Goal: Transaction & Acquisition: Download file/media

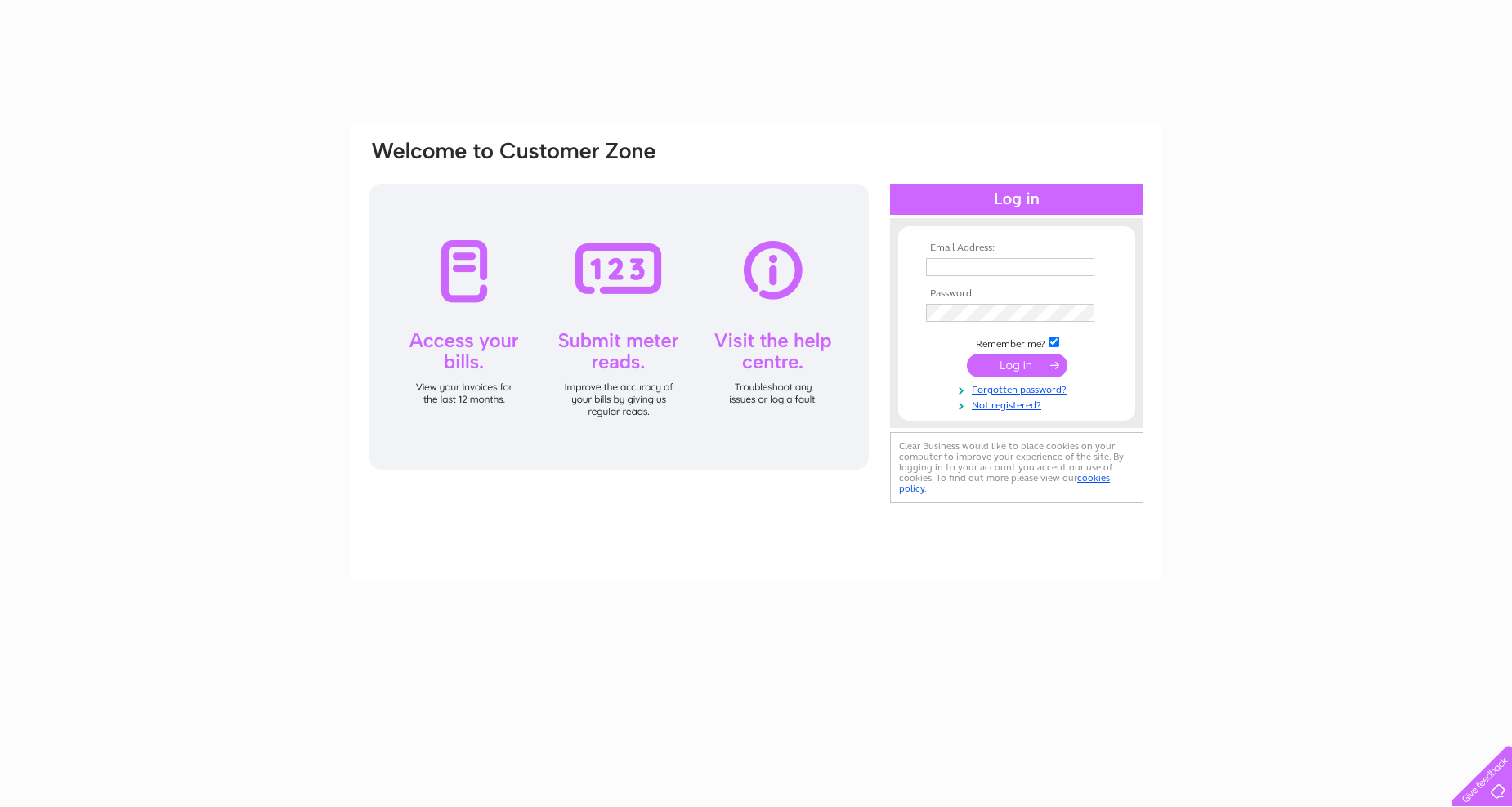
click at [968, 268] on input "text" at bounding box center [1010, 266] width 169 height 18
type input "[PERSON_NAME][EMAIL_ADDRESS][PERSON_NAME][DOMAIN_NAME]"
click at [967, 356] on input "submit" at bounding box center [1018, 367] width 101 height 23
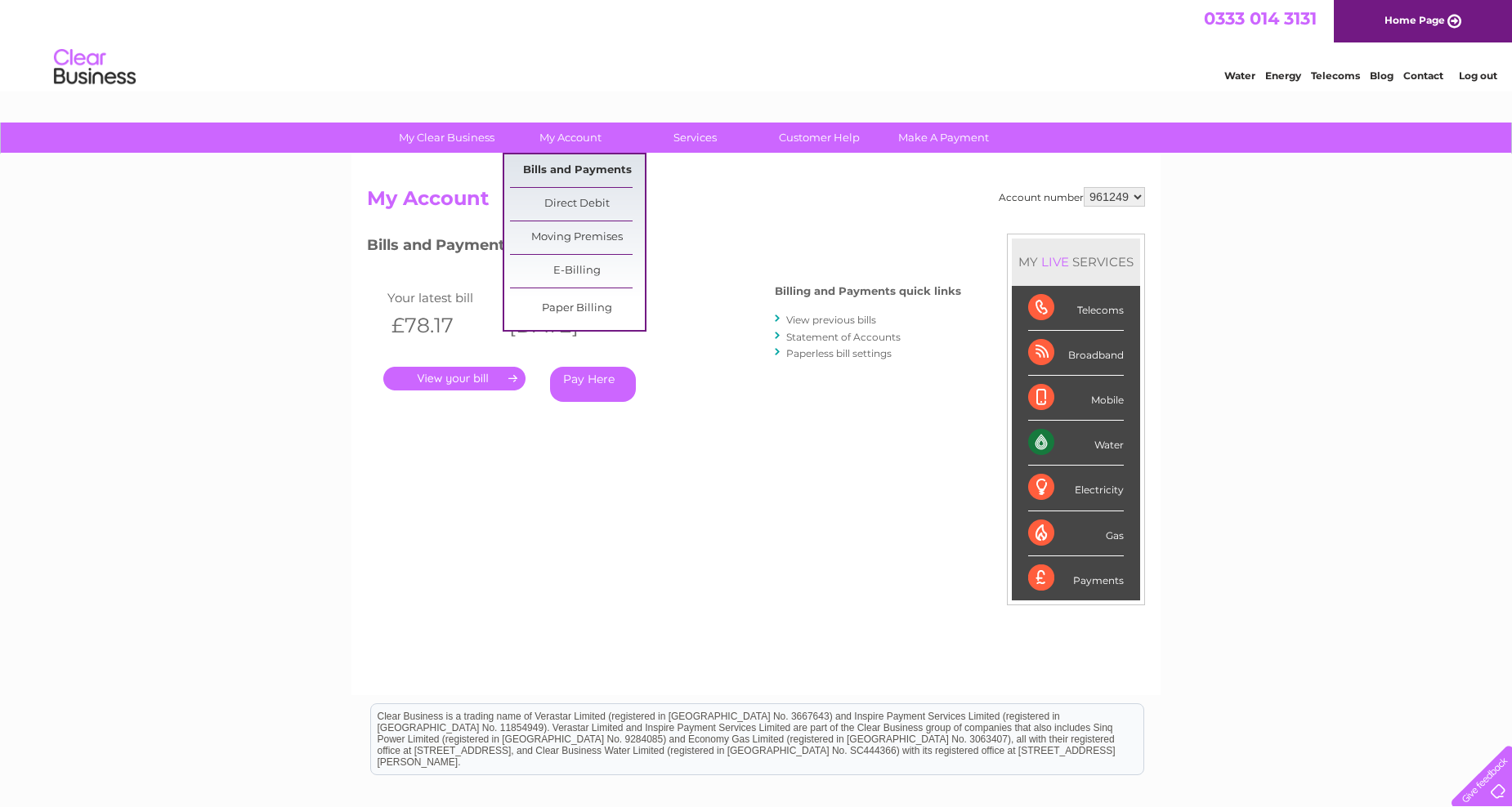
click at [589, 170] on link "Bills and Payments" at bounding box center [577, 171] width 135 height 33
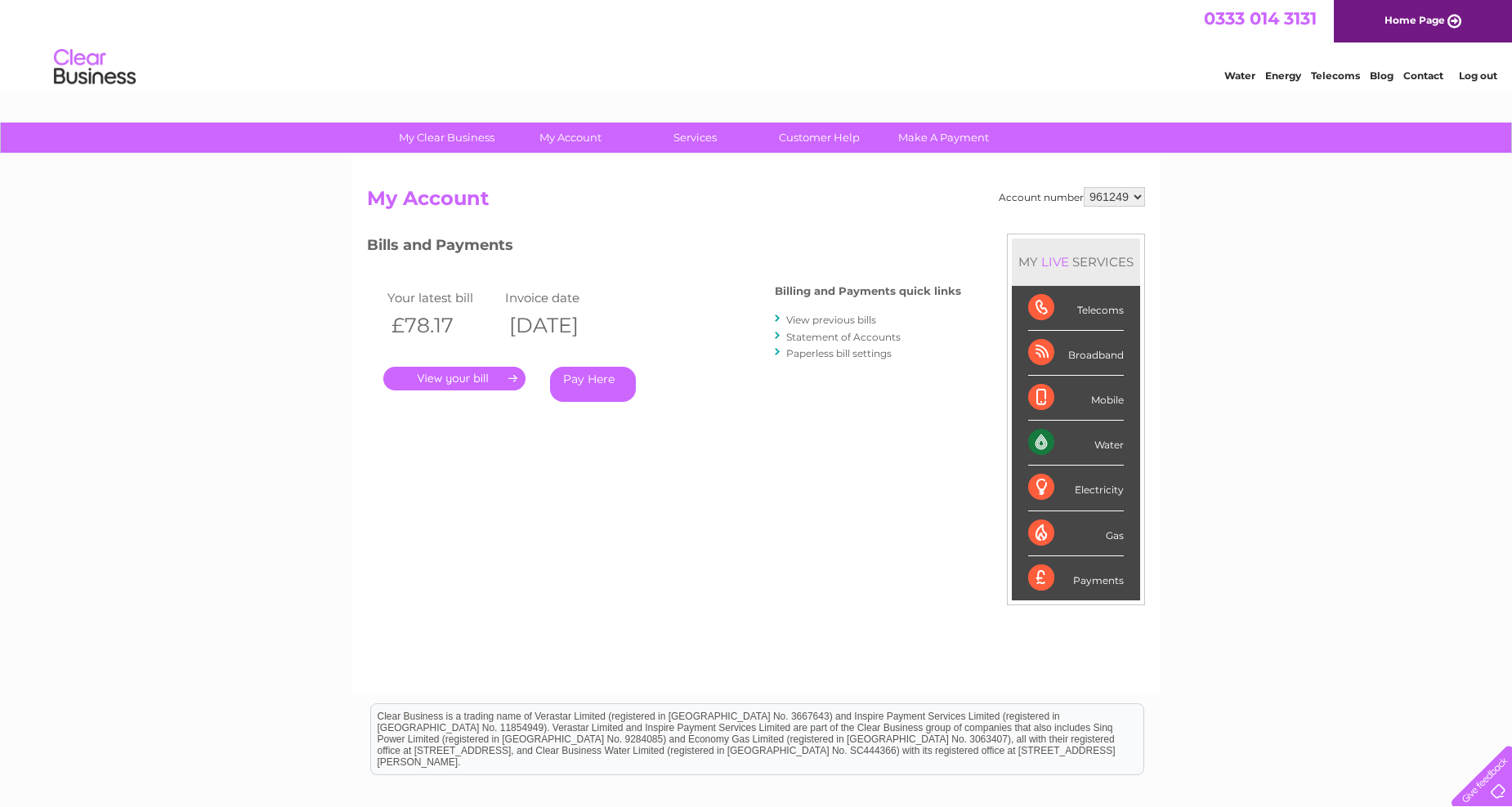
click at [856, 321] on link "View previous bills" at bounding box center [831, 320] width 90 height 13
click at [820, 318] on link "View previous bills" at bounding box center [831, 320] width 90 height 13
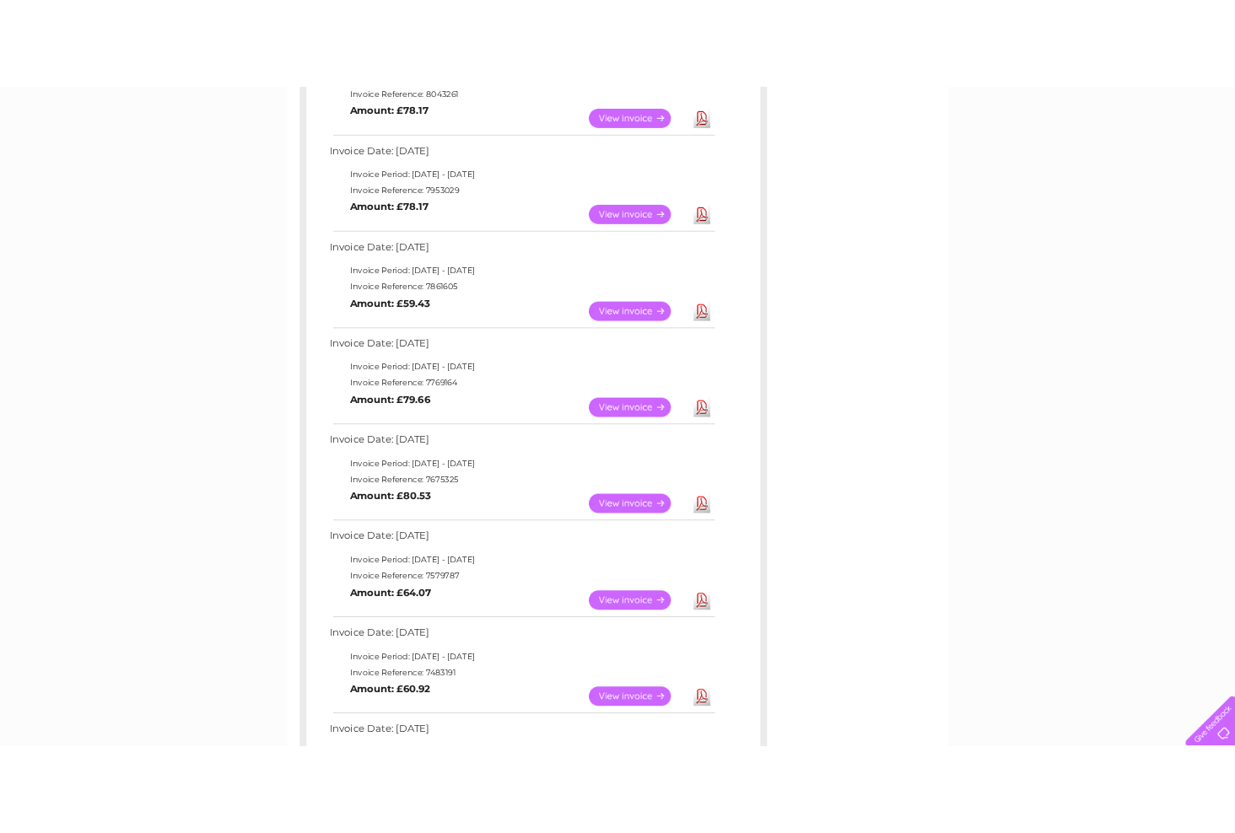
scroll to position [365, 0]
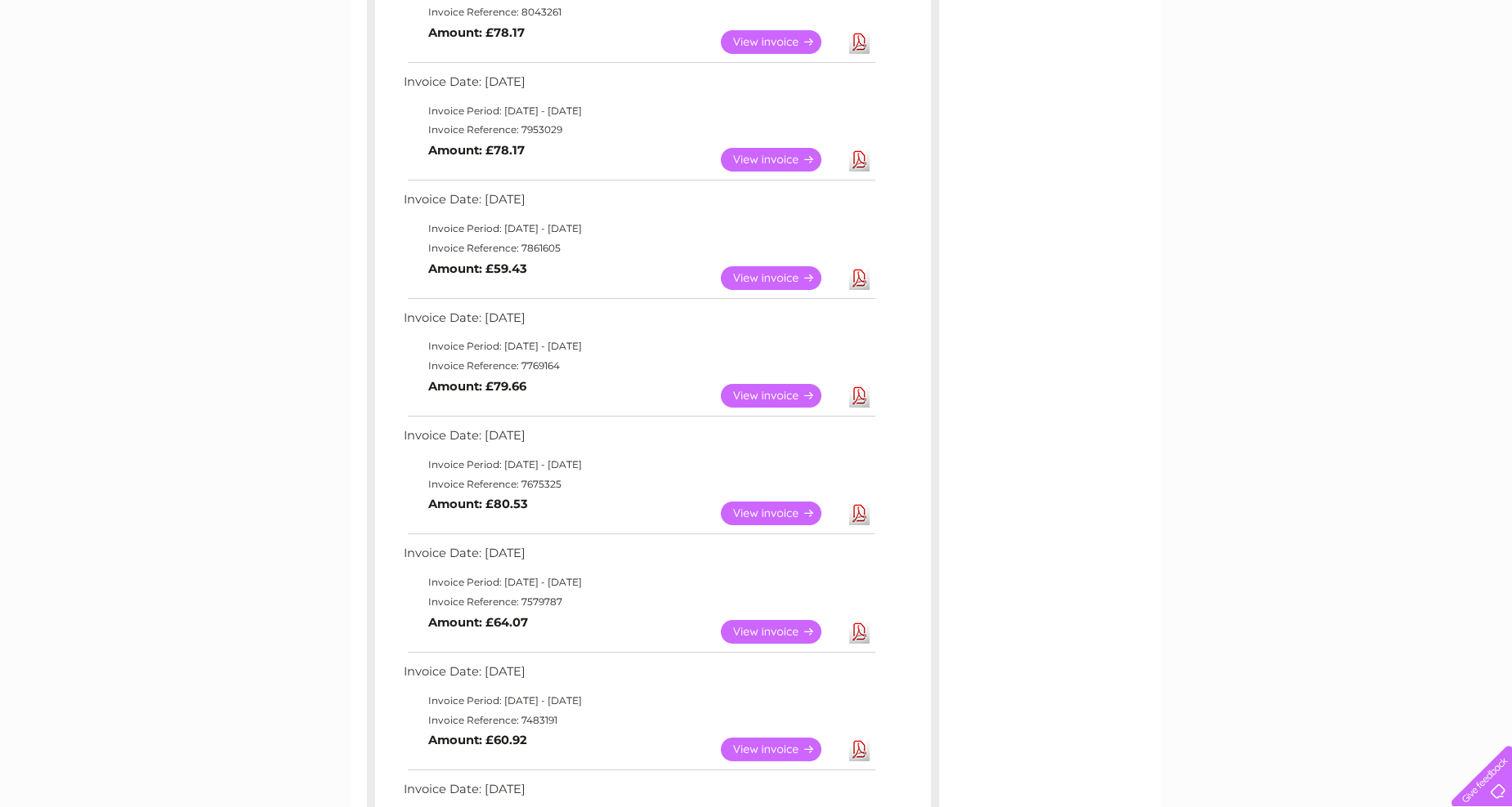
click at [858, 515] on link "Download" at bounding box center [859, 513] width 20 height 23
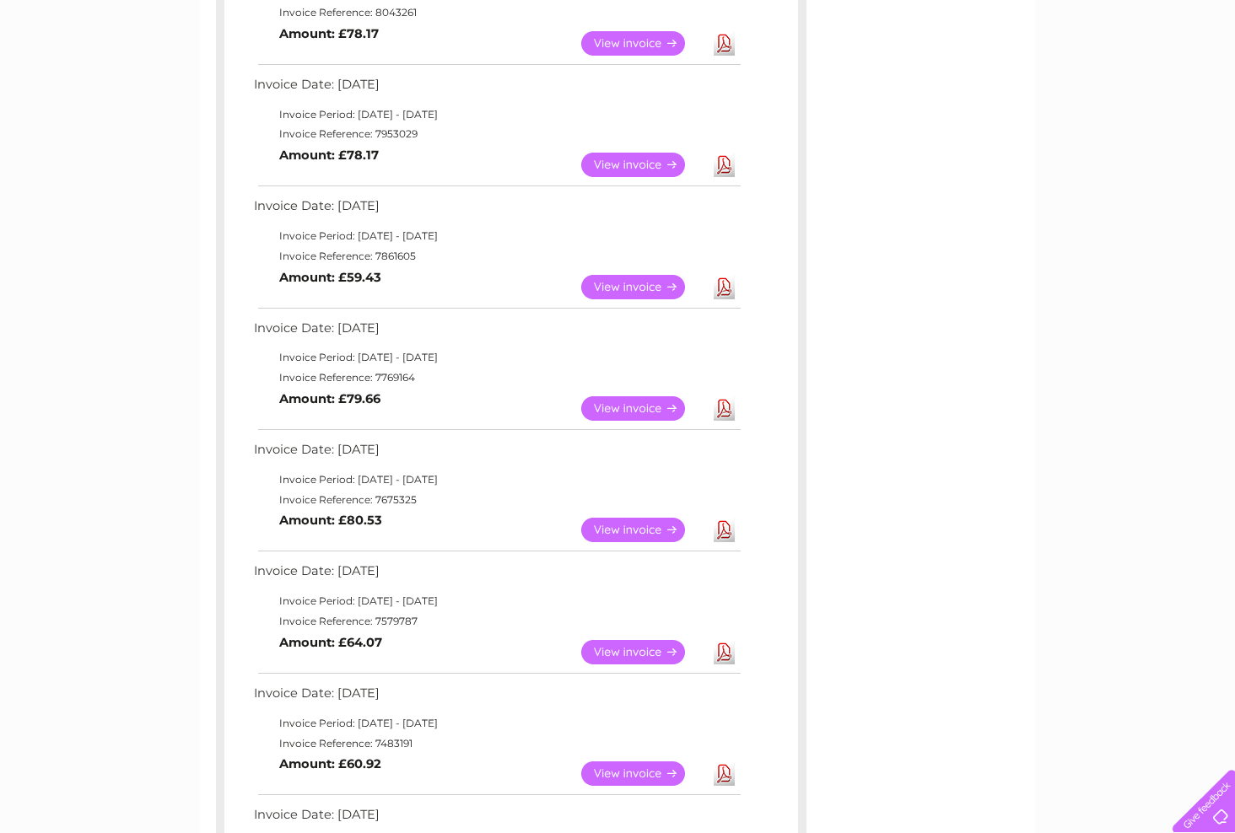
click at [724, 406] on link "Download" at bounding box center [723, 408] width 21 height 24
click at [726, 283] on link "Download" at bounding box center [723, 287] width 21 height 24
click at [723, 162] on link "Download" at bounding box center [723, 165] width 21 height 24
click at [724, 43] on link "Download" at bounding box center [723, 43] width 21 height 24
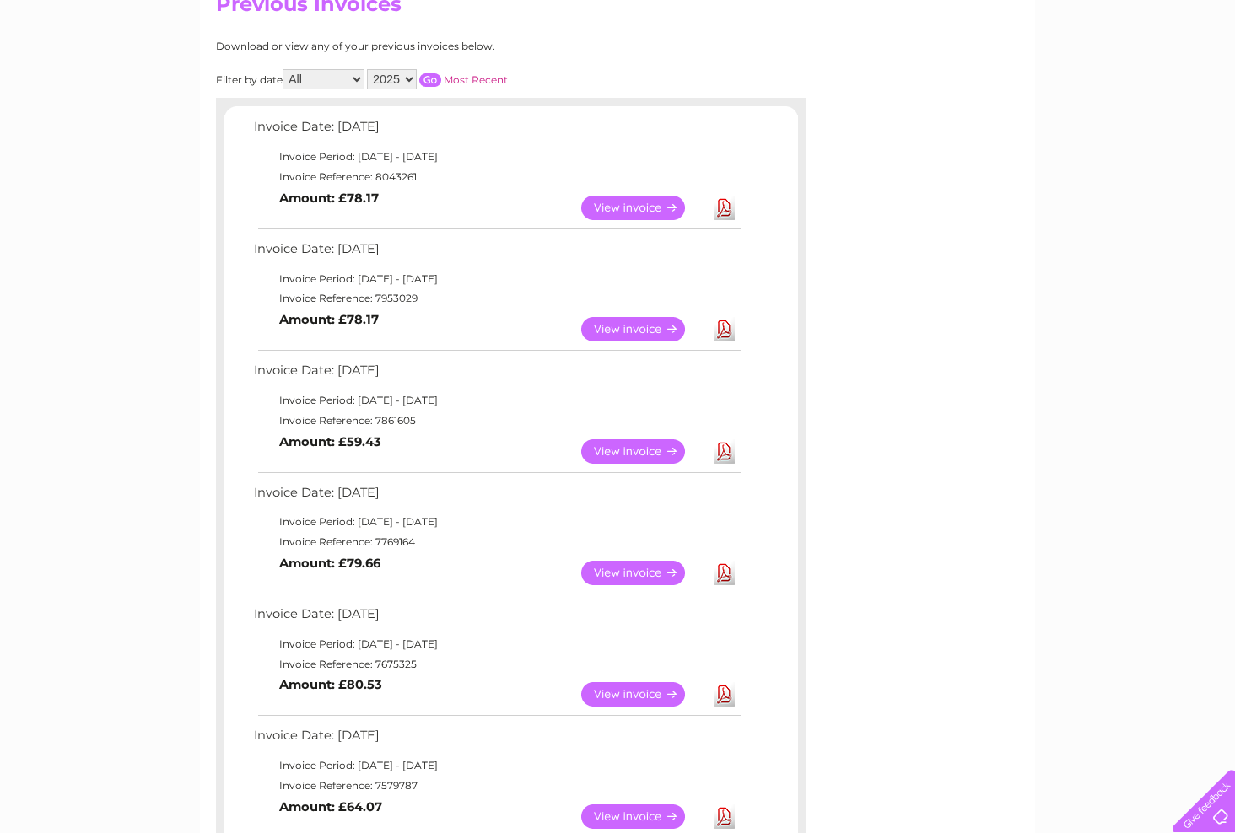
scroll to position [196, 0]
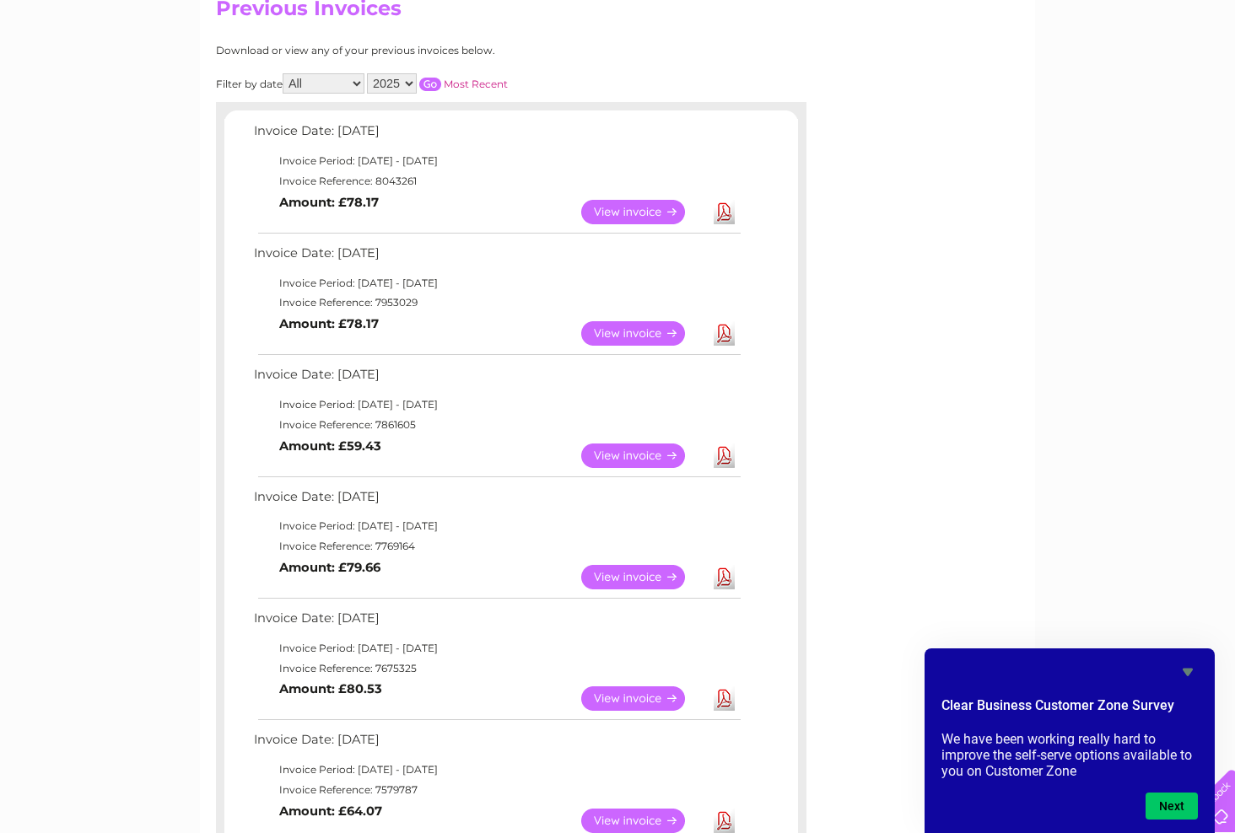
click at [1187, 672] on icon "Hide survey" at bounding box center [1187, 673] width 10 height 8
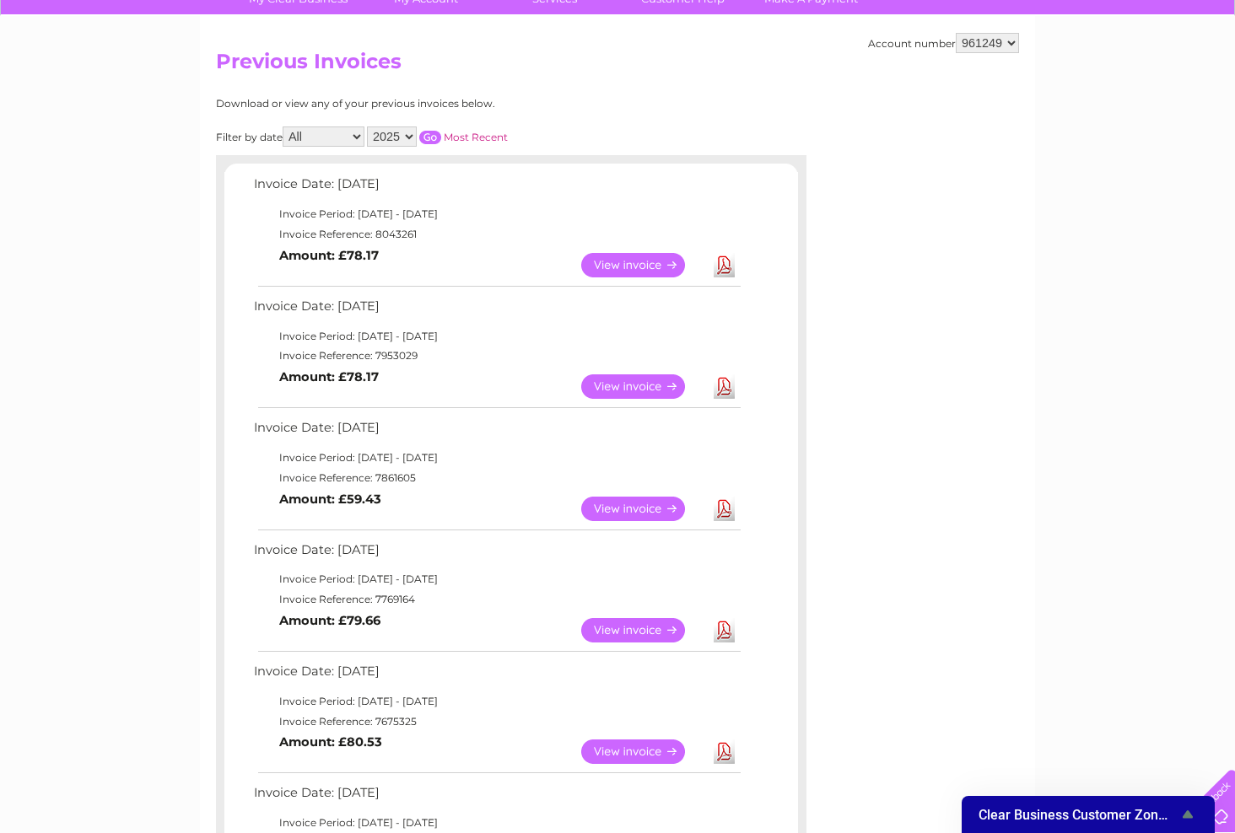
scroll to position [141, 0]
